Goal: Check status: Check status

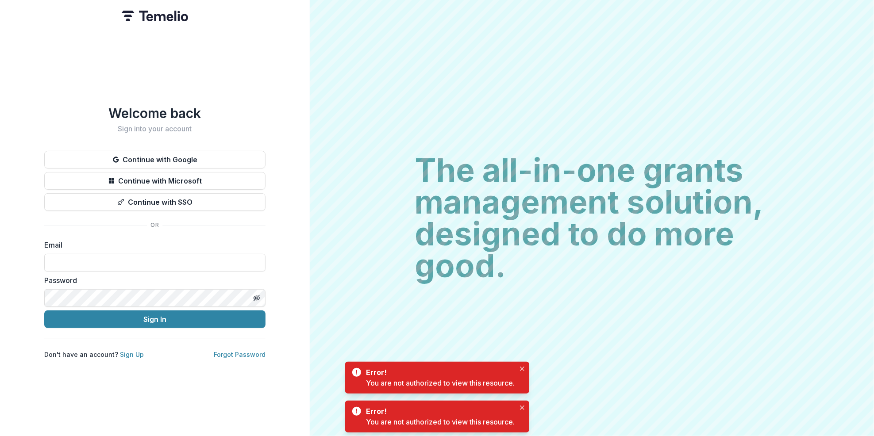
type input "**********"
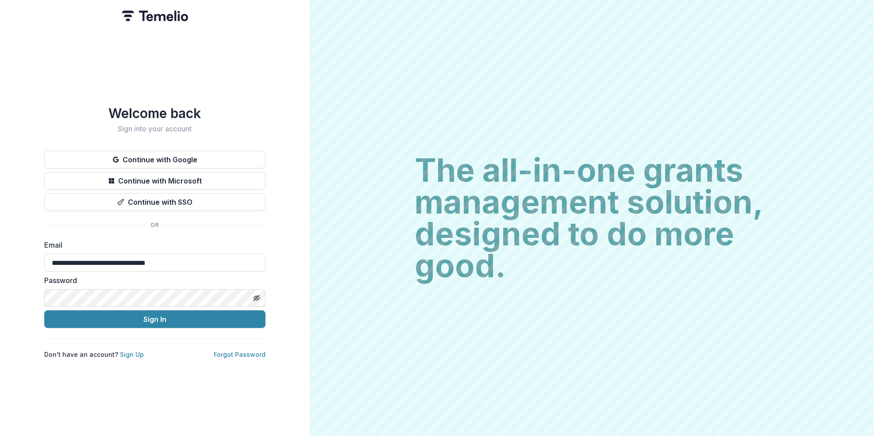
drag, startPoint x: 88, startPoint y: 264, endPoint x: 133, endPoint y: 247, distance: 48.7
click at [125, 254] on input "**********" at bounding box center [154, 263] width 221 height 18
click at [208, 404] on div "**********" at bounding box center [155, 218] width 310 height 436
click at [163, 316] on button "Sign In" at bounding box center [154, 320] width 221 height 18
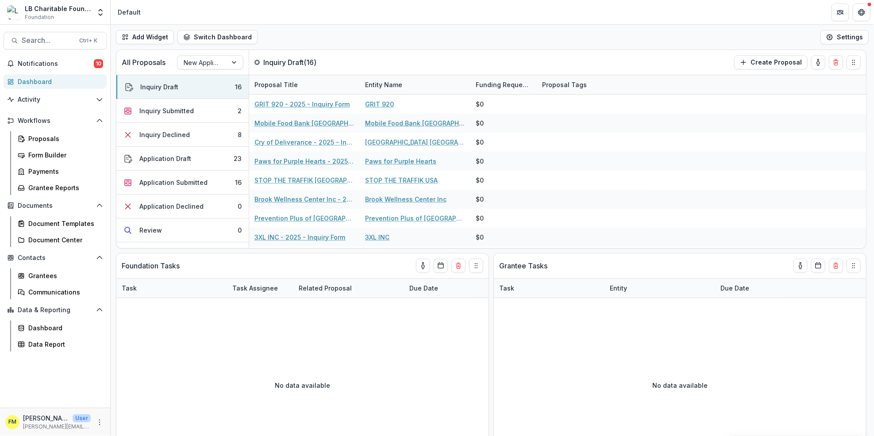
click at [52, 78] on div "Dashboard" at bounding box center [59, 81] width 82 height 9
click at [196, 179] on div "Application Submitted" at bounding box center [173, 182] width 68 height 9
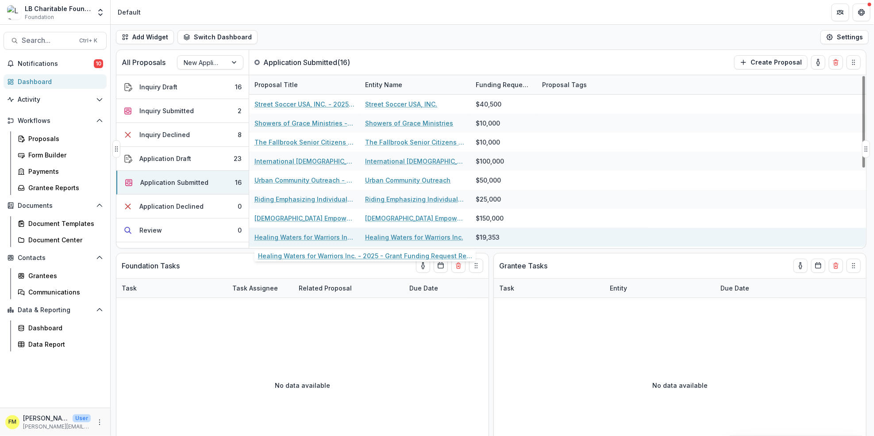
click at [308, 233] on link "Healing Waters for Warriors Inc. - 2025 - Grant Funding Request Requirements an…" at bounding box center [304, 237] width 100 height 9
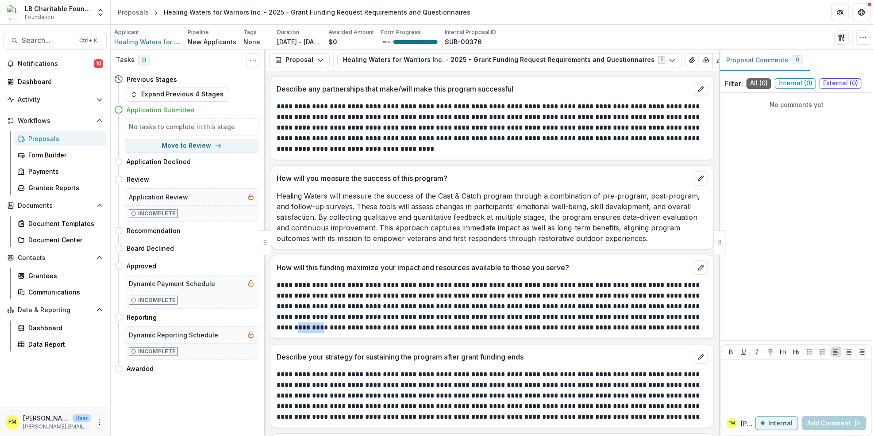
scroll to position [1343, 0]
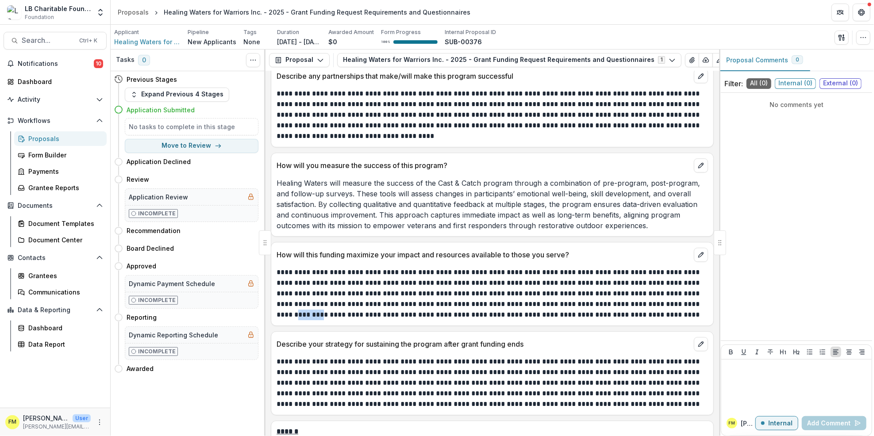
click at [433, 237] on div "How will you measure the success of this program? Healing Waters will measure t…" at bounding box center [492, 195] width 443 height 84
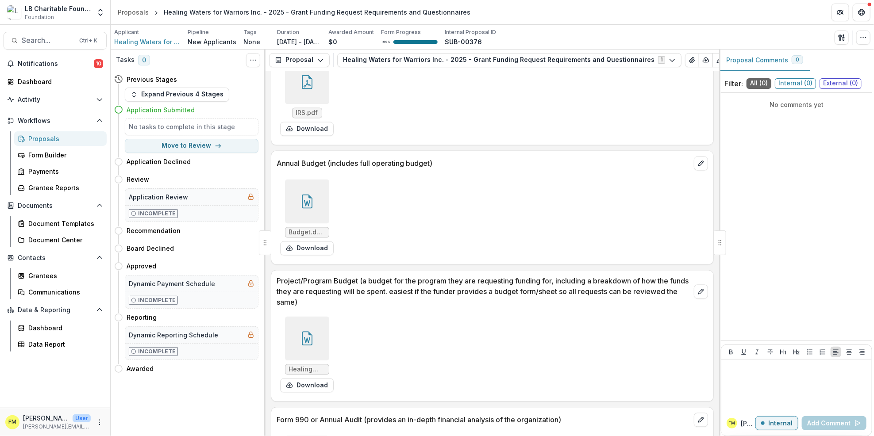
scroll to position [2892, 0]
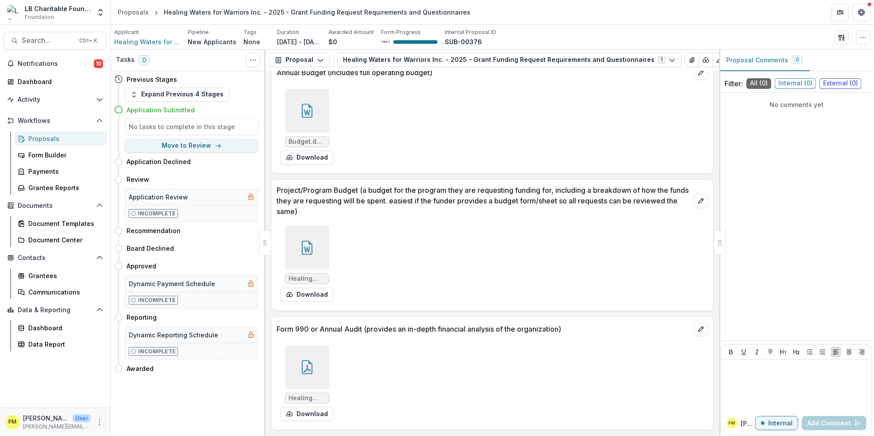
click at [684, 385] on div "Healing Waters for Warriors e-Postcard Filing Confirmation [DATE].pdf Download" at bounding box center [492, 383] width 431 height 83
click at [53, 83] on div "Dashboard" at bounding box center [59, 81] width 82 height 9
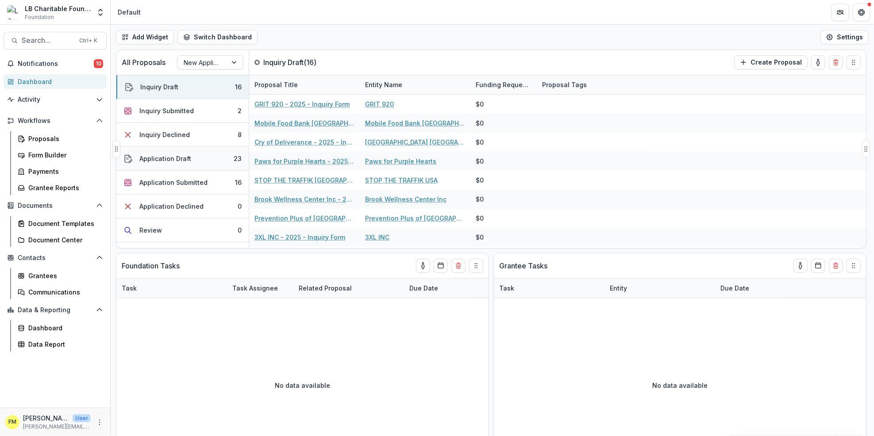
click at [210, 159] on button "Application Draft 23" at bounding box center [182, 159] width 132 height 24
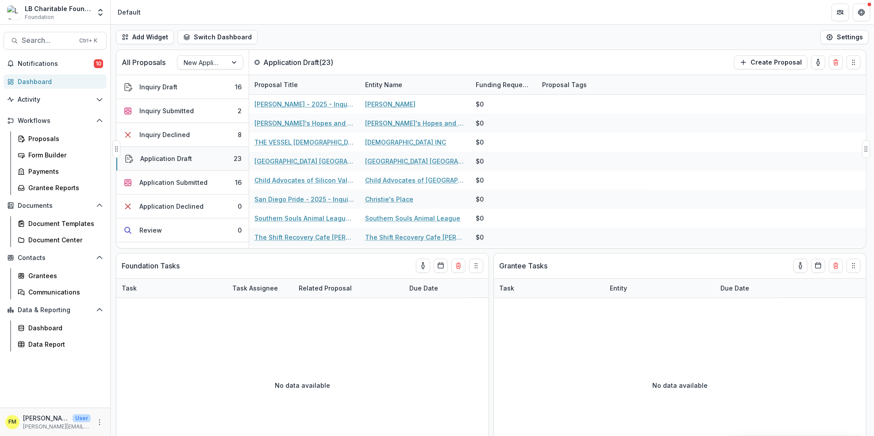
click at [210, 159] on button "Application Draft 23" at bounding box center [182, 159] width 132 height 24
click at [209, 159] on button "Application Draft 23" at bounding box center [182, 159] width 132 height 24
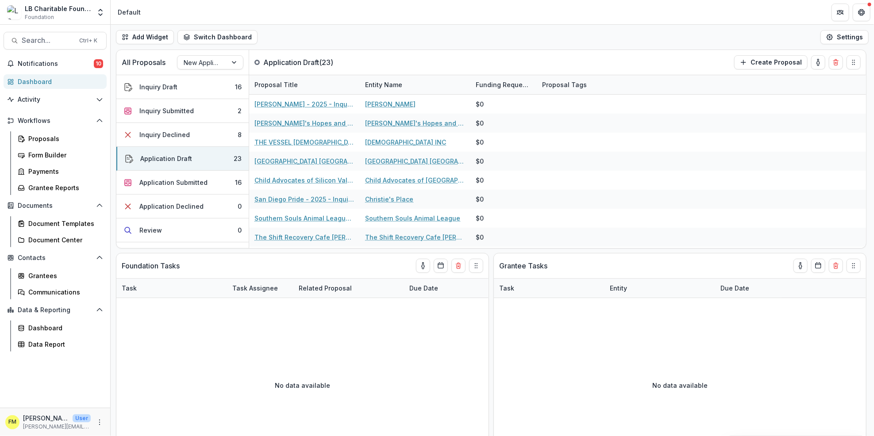
click at [53, 85] on div "Dashboard" at bounding box center [59, 81] width 82 height 9
click at [216, 110] on button "Inquiry Submitted 2" at bounding box center [182, 111] width 132 height 24
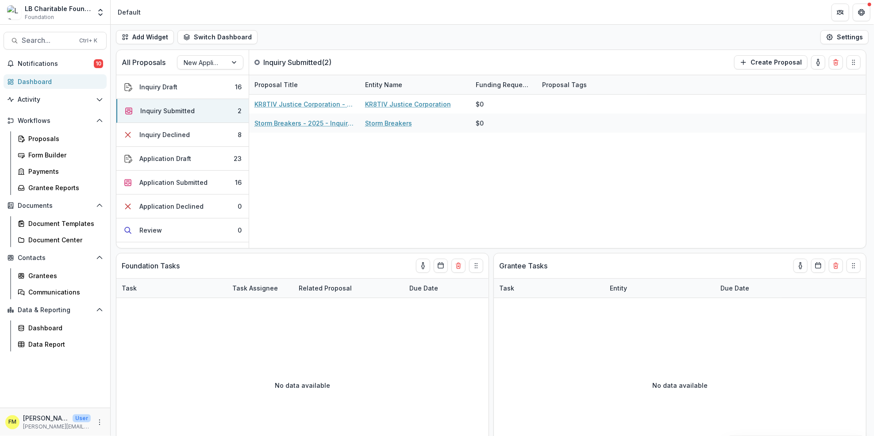
click at [72, 80] on div "Dashboard" at bounding box center [59, 81] width 82 height 9
click at [201, 115] on button "Inquiry Submitted 2" at bounding box center [182, 111] width 132 height 24
click at [221, 186] on button "Application Submitted 16" at bounding box center [182, 183] width 132 height 24
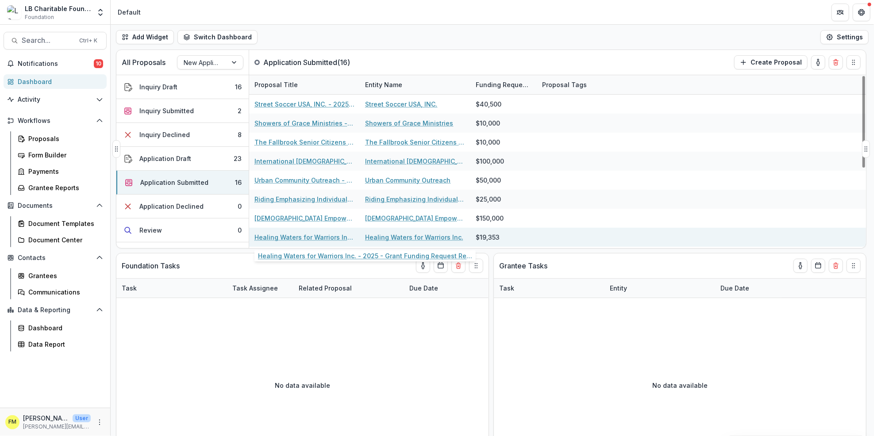
click at [293, 239] on link "Healing Waters for Warriors Inc. - 2025 - Grant Funding Request Requirements an…" at bounding box center [304, 237] width 100 height 9
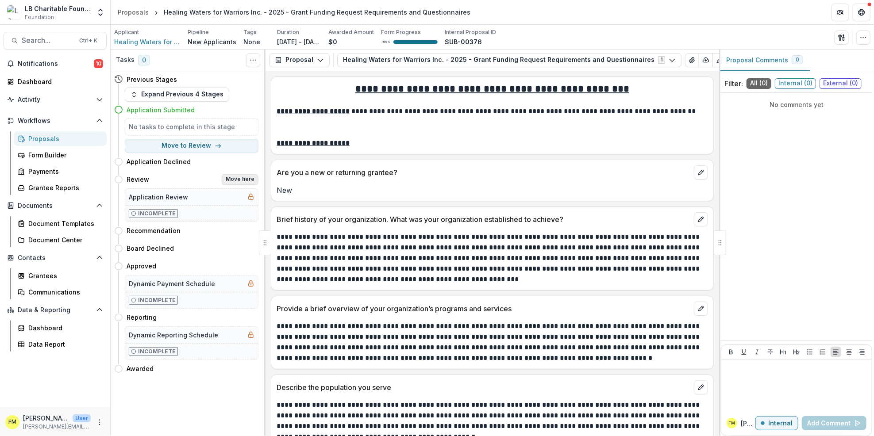
click at [244, 177] on button "Move here" at bounding box center [240, 179] width 37 height 11
select select "******"
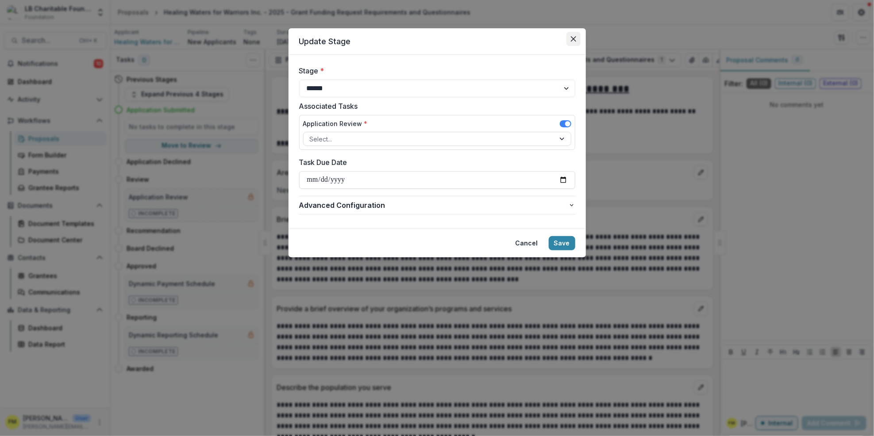
click at [570, 35] on button "Close" at bounding box center [573, 39] width 14 height 14
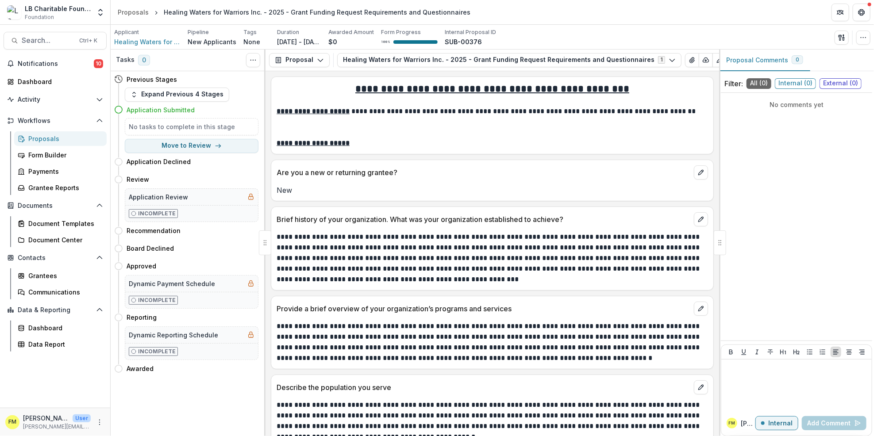
click at [213, 109] on div "Application Submitted" at bounding box center [193, 109] width 132 height 9
click at [231, 115] on div "Application Submitted" at bounding box center [186, 110] width 144 height 16
click at [217, 146] on icon "button" at bounding box center [218, 145] width 7 height 7
select select "******"
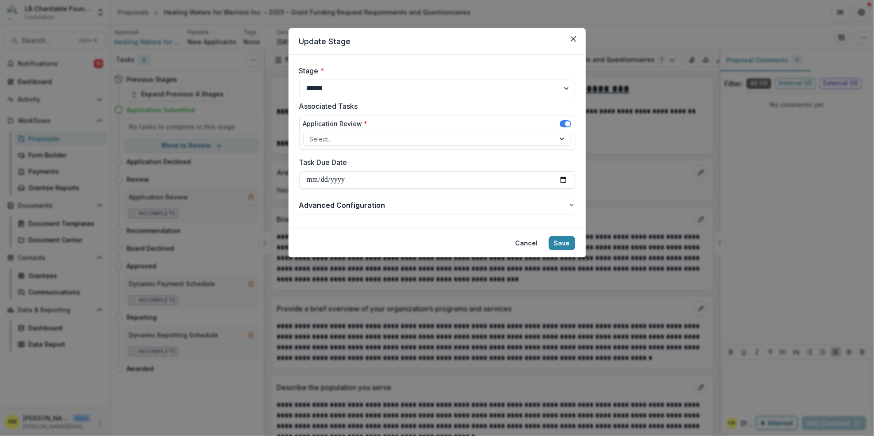
click at [581, 38] on header "Update Stage" at bounding box center [437, 41] width 297 height 27
click at [574, 38] on icon "Close" at bounding box center [573, 38] width 5 height 5
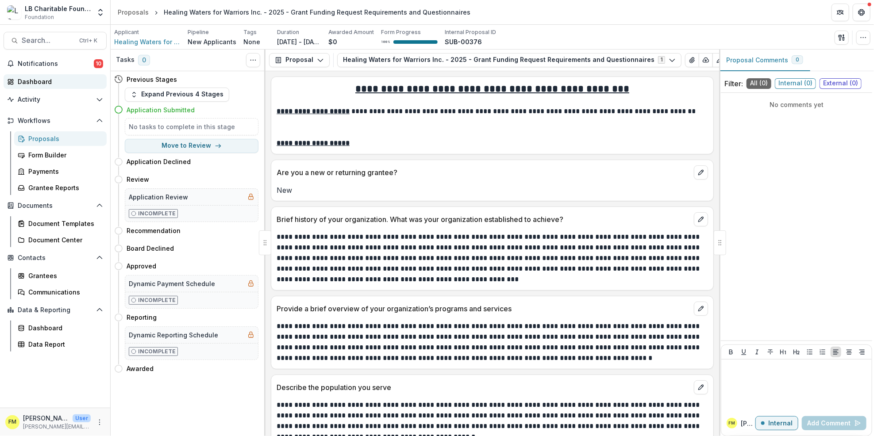
click at [54, 80] on div "Dashboard" at bounding box center [59, 81] width 82 height 9
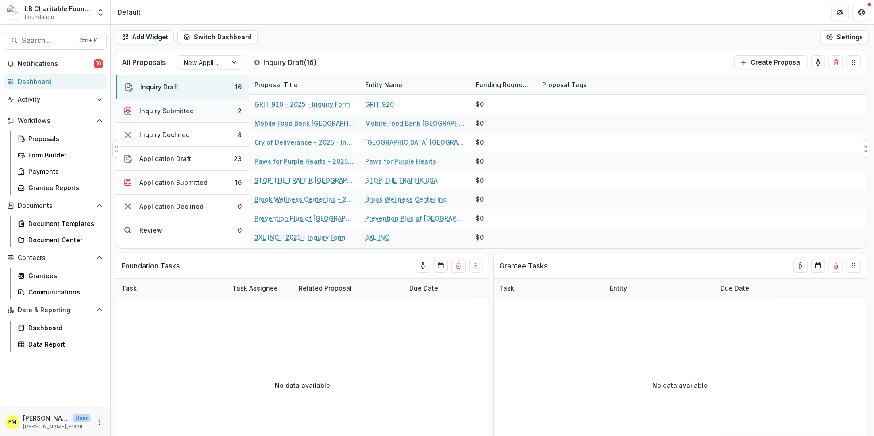
click at [216, 113] on button "Inquiry Submitted 2" at bounding box center [182, 111] width 132 height 24
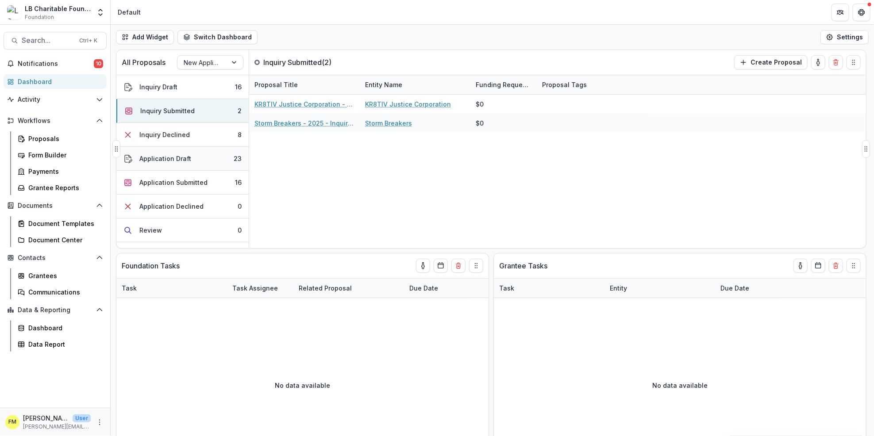
click at [220, 158] on button "Application Draft 23" at bounding box center [182, 159] width 132 height 24
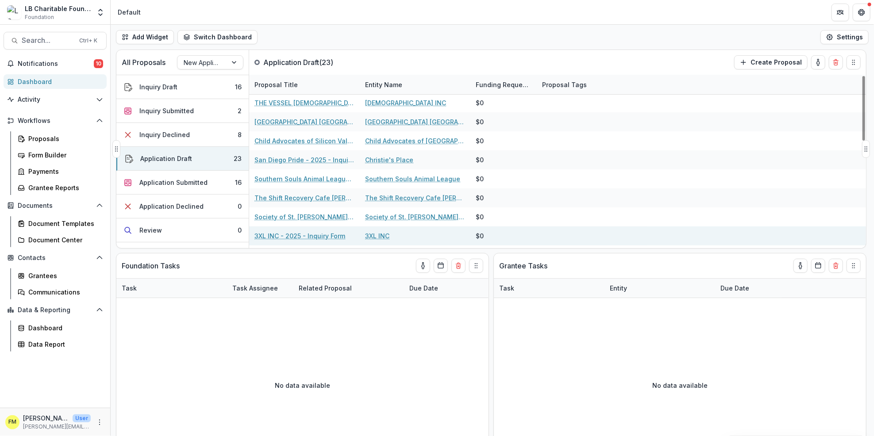
scroll to position [118, 0]
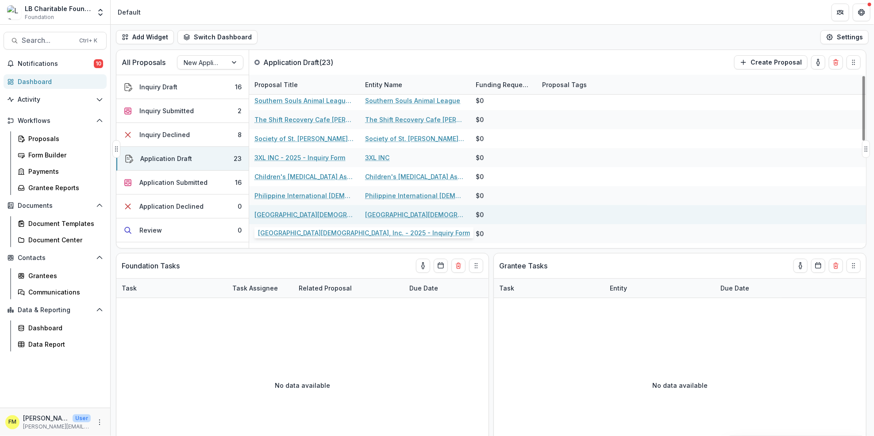
click at [323, 213] on link "[GEOGRAPHIC_DATA][DEMOGRAPHIC_DATA], Inc. - 2025 - Inquiry Form" at bounding box center [304, 214] width 100 height 9
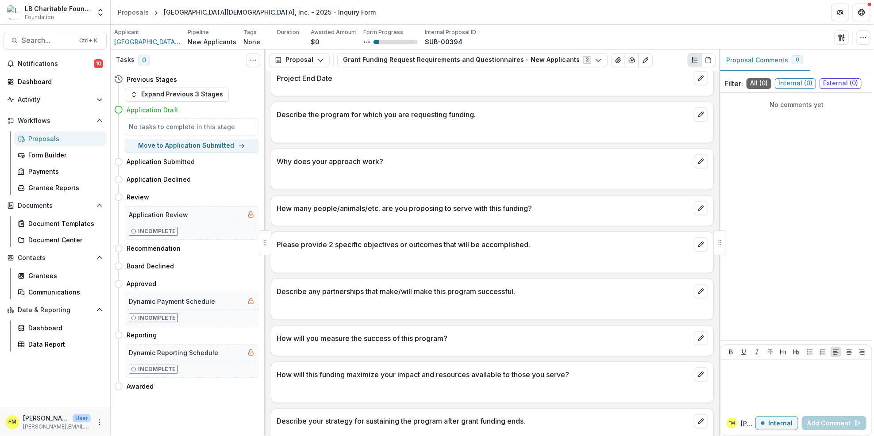
scroll to position [624, 0]
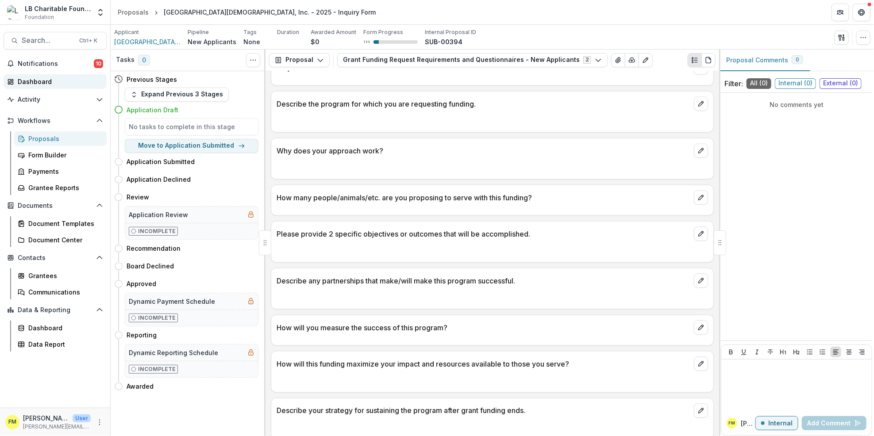
click at [27, 81] on div "Dashboard" at bounding box center [59, 81] width 82 height 9
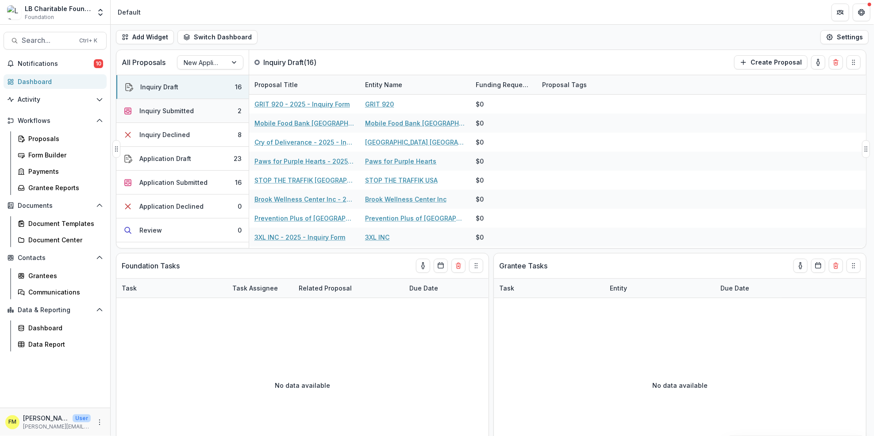
click at [210, 109] on button "Inquiry Submitted 2" at bounding box center [182, 111] width 132 height 24
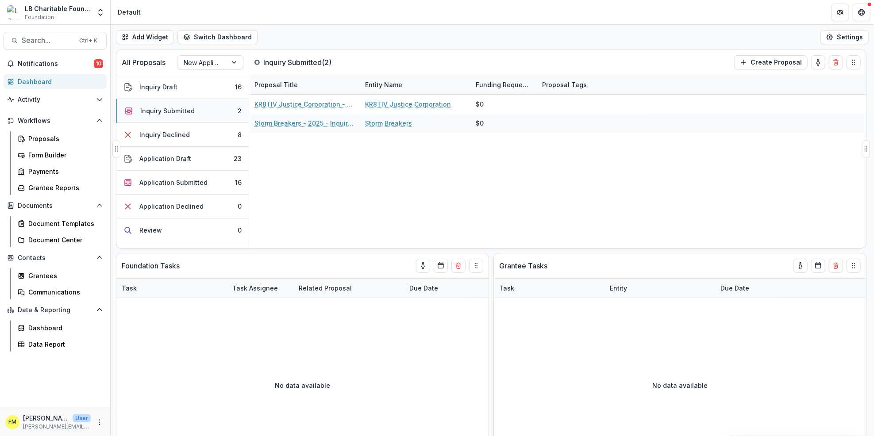
click at [219, 112] on button "Inquiry Submitted 2" at bounding box center [182, 111] width 132 height 24
click at [208, 155] on button "Application Draft 23" at bounding box center [182, 159] width 132 height 24
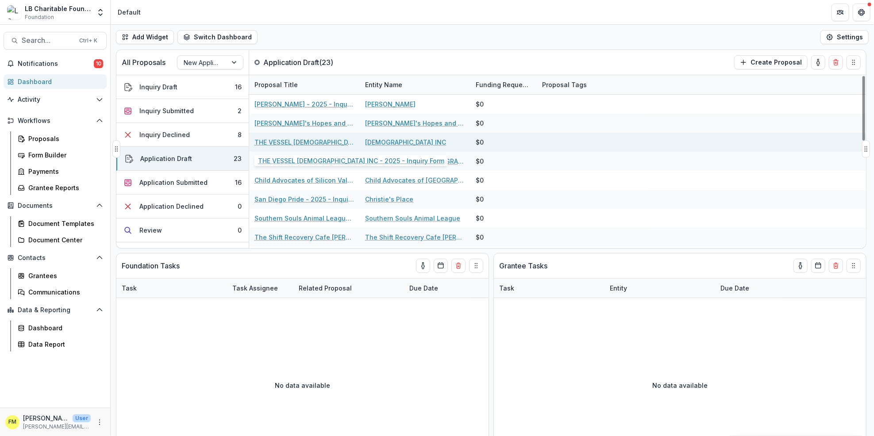
click at [298, 142] on link "THE VESSEL [DEMOGRAPHIC_DATA] INC - 2025 - Inquiry Form" at bounding box center [304, 142] width 100 height 9
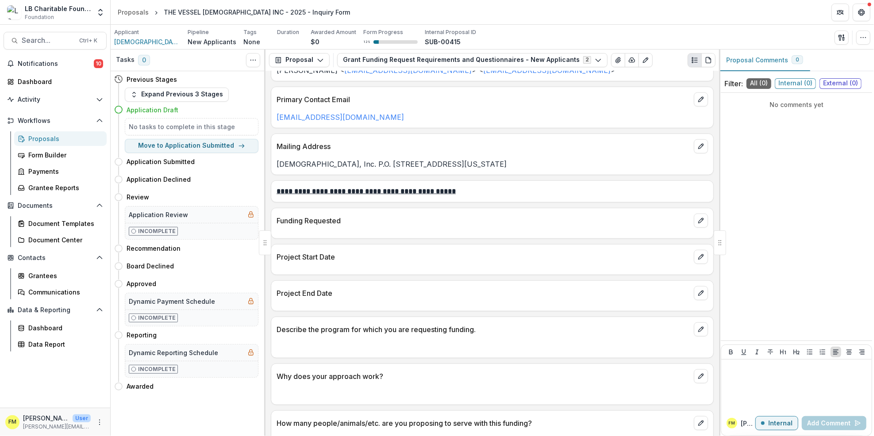
scroll to position [400, 0]
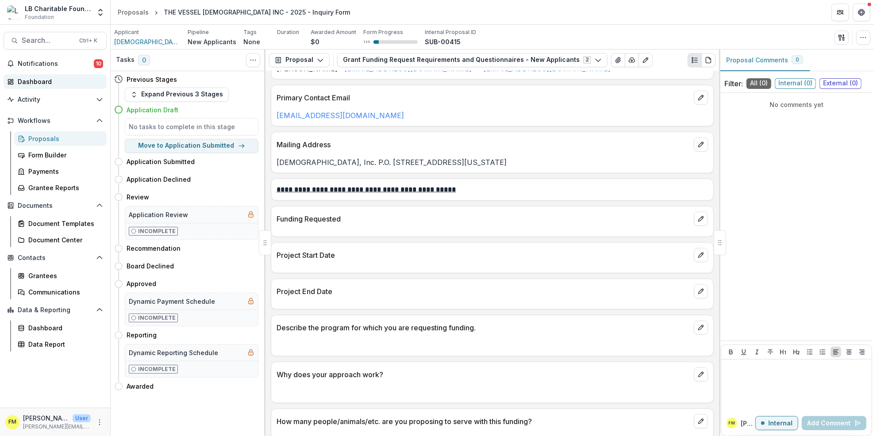
click at [63, 78] on div "Dashboard" at bounding box center [59, 81] width 82 height 9
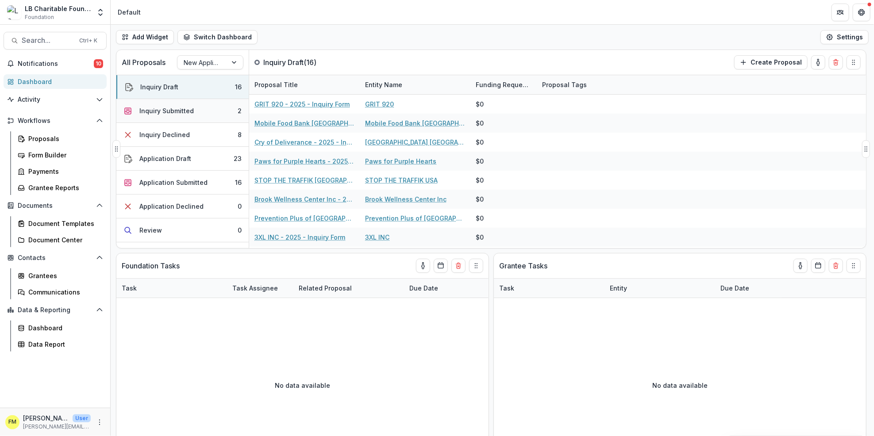
click at [213, 111] on button "Inquiry Submitted 2" at bounding box center [182, 111] width 132 height 24
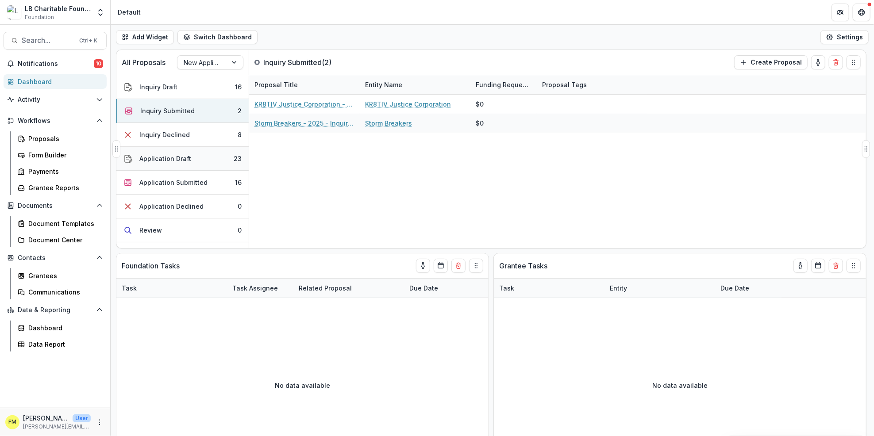
click at [197, 156] on button "Application Draft 23" at bounding box center [182, 159] width 132 height 24
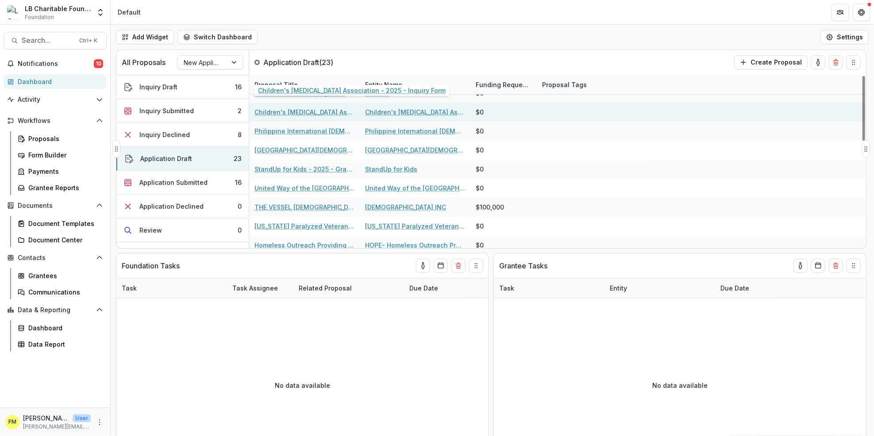
scroll to position [225, 0]
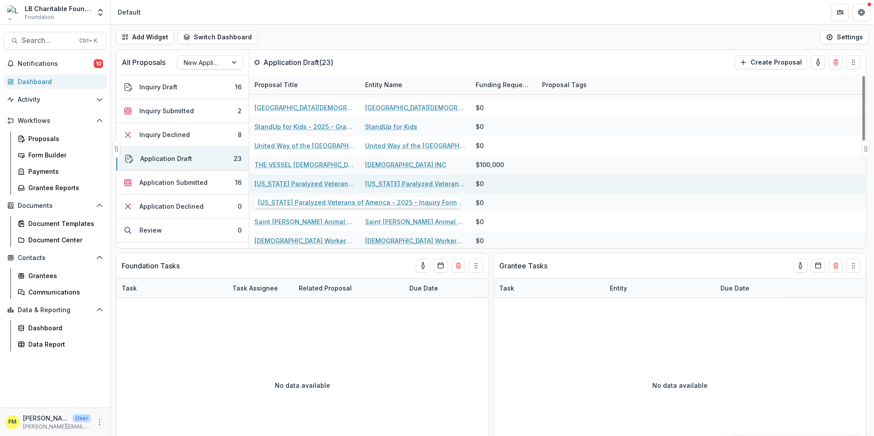
click at [302, 186] on link "[US_STATE] Paralyzed Veterans of America - 2025 - Inquiry Form" at bounding box center [304, 183] width 100 height 9
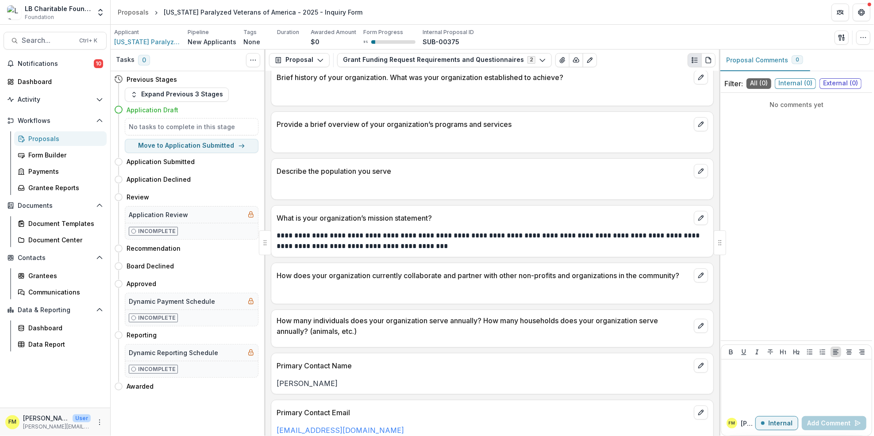
scroll to position [131, 0]
click at [61, 81] on div "Dashboard" at bounding box center [59, 81] width 82 height 9
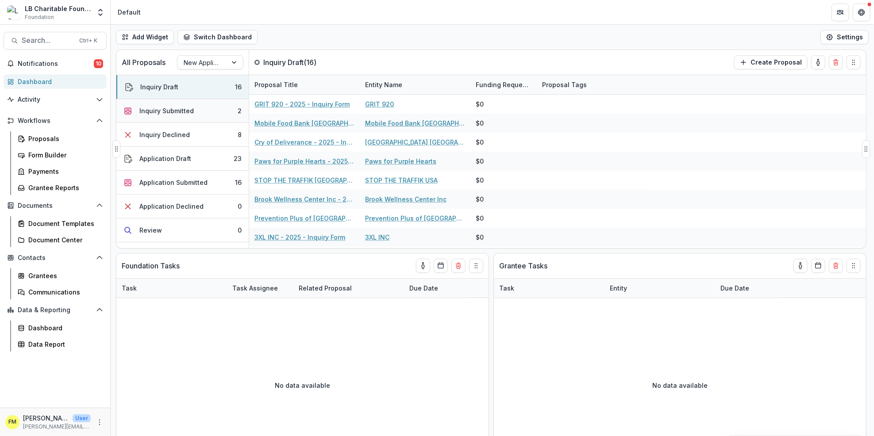
click at [204, 115] on button "Inquiry Submitted 2" at bounding box center [182, 111] width 132 height 24
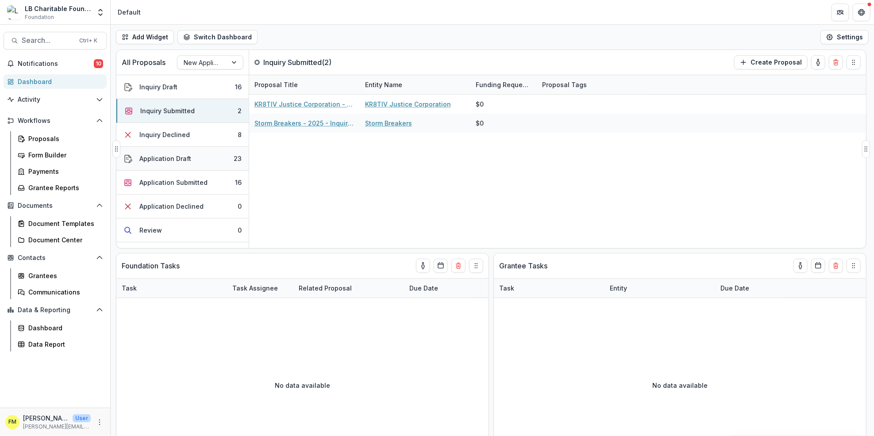
click at [201, 166] on button "Application Draft 23" at bounding box center [182, 159] width 132 height 24
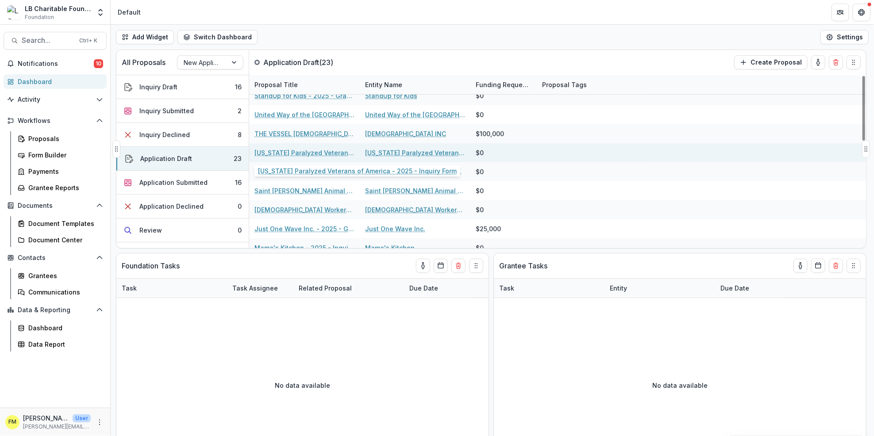
scroll to position [256, 0]
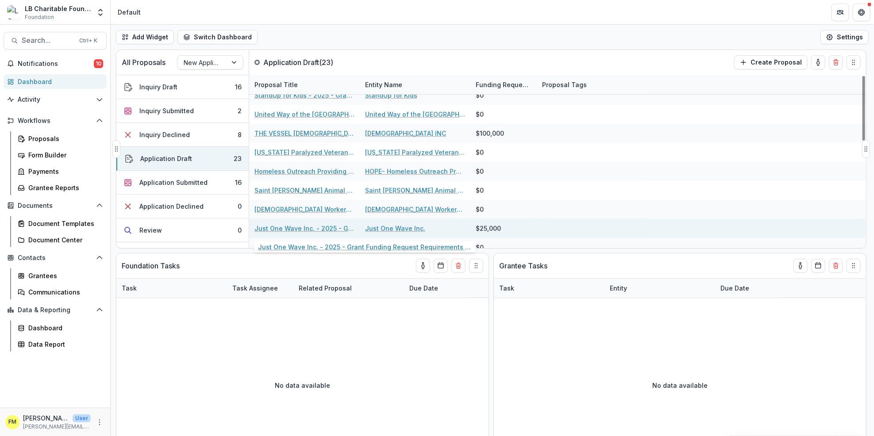
click at [328, 227] on link "Just One Wave Inc. - 2025 - Grant Funding Request Requirements and Questionnair…" at bounding box center [304, 228] width 100 height 9
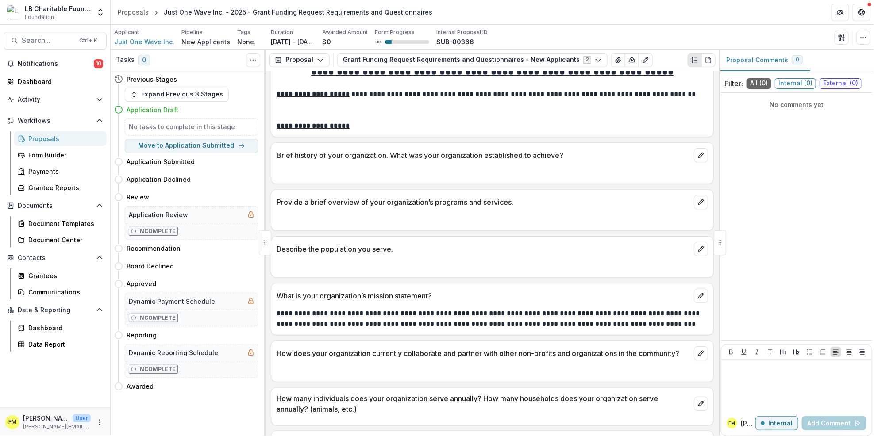
scroll to position [13, 0]
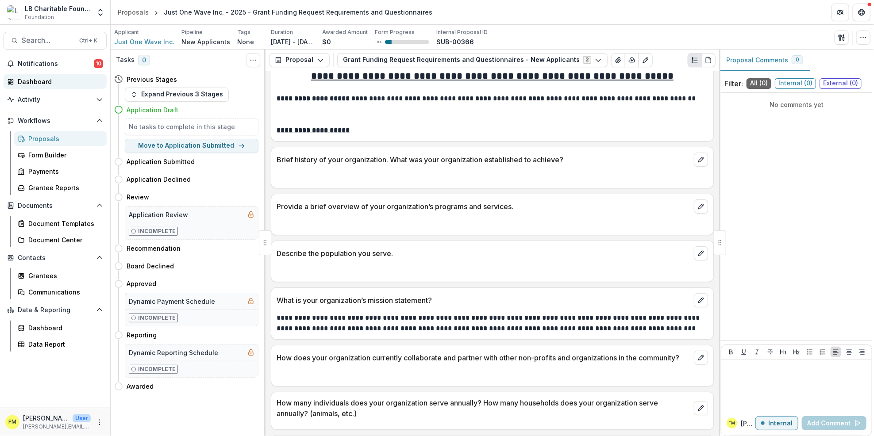
click at [48, 81] on div "Dashboard" at bounding box center [59, 81] width 82 height 9
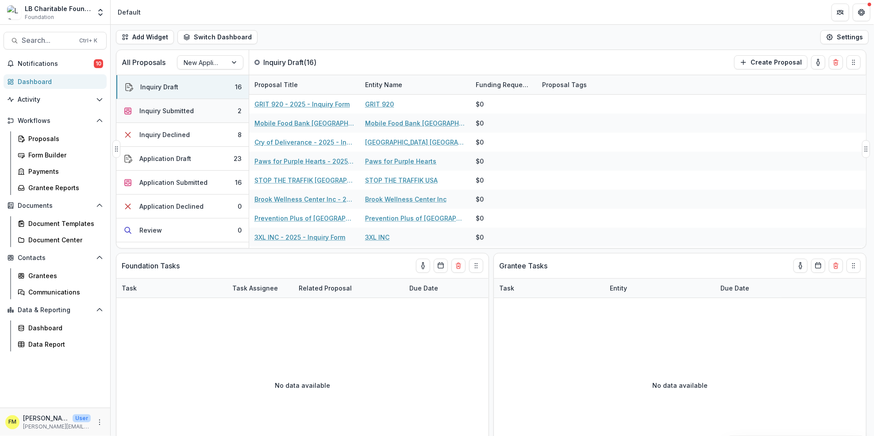
click at [169, 113] on div "Inquiry Submitted" at bounding box center [166, 110] width 54 height 9
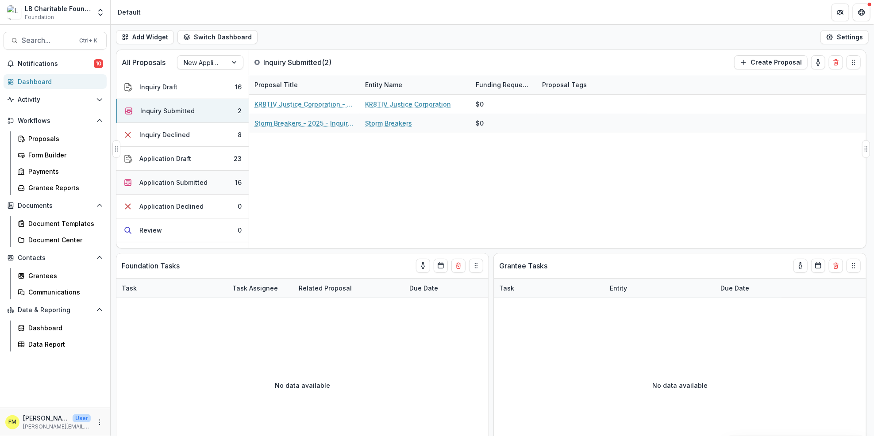
click at [204, 178] on div "Application Submitted" at bounding box center [173, 182] width 68 height 9
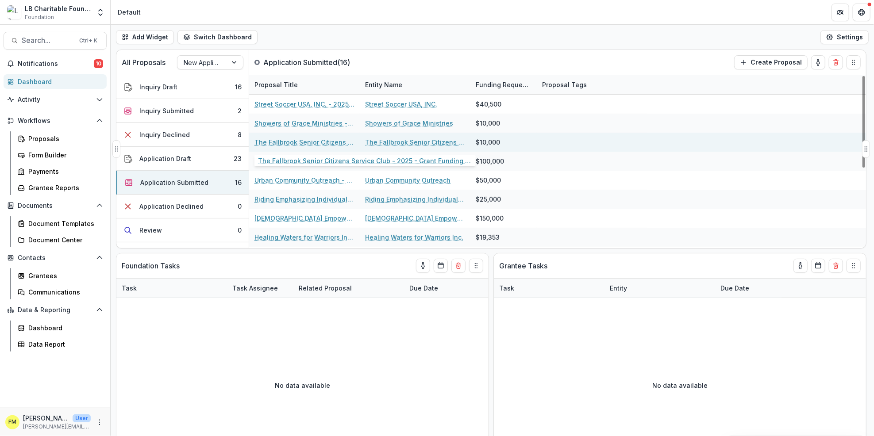
click at [325, 139] on link "The Fallbrook Senior Citizens Service Club - 2025 - Grant Funding Request Requi…" at bounding box center [304, 142] width 100 height 9
